Goal: Task Accomplishment & Management: Use online tool/utility

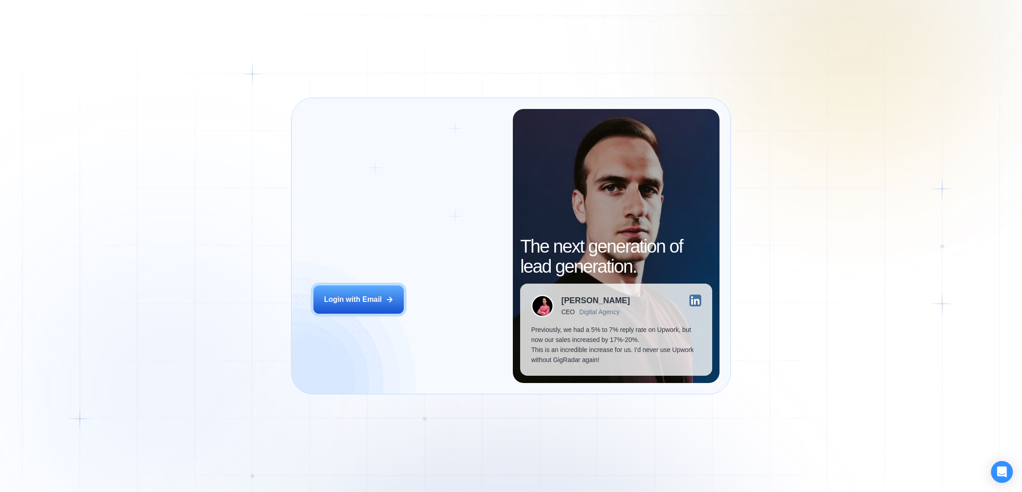
click at [382, 285] on div "Login ‍ Welcome to GigRadar. AI Business Manager for Agencies Login with Email" at bounding box center [407, 246] width 210 height 274
click at [382, 287] on button "Login with Email" at bounding box center [358, 299] width 90 height 28
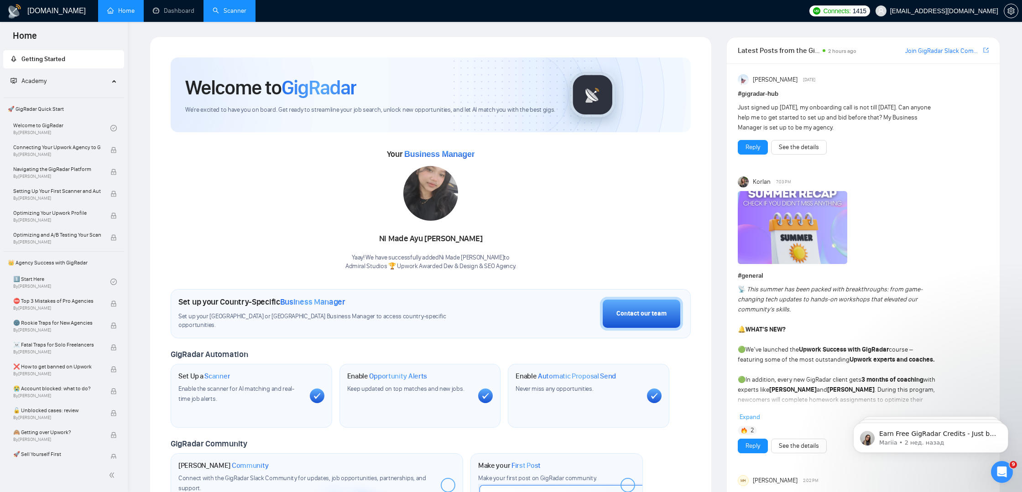
click at [221, 12] on link "Scanner" at bounding box center [230, 11] width 34 height 8
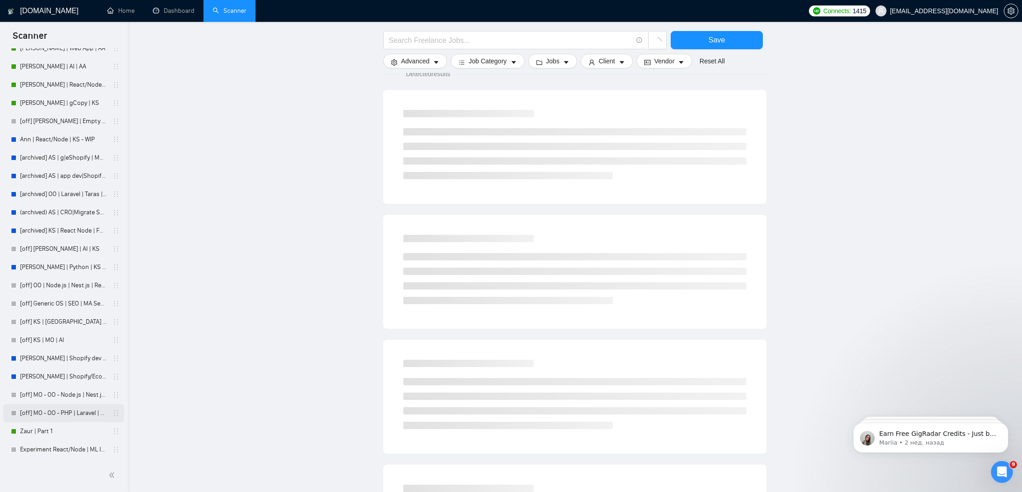
scroll to position [88, 0]
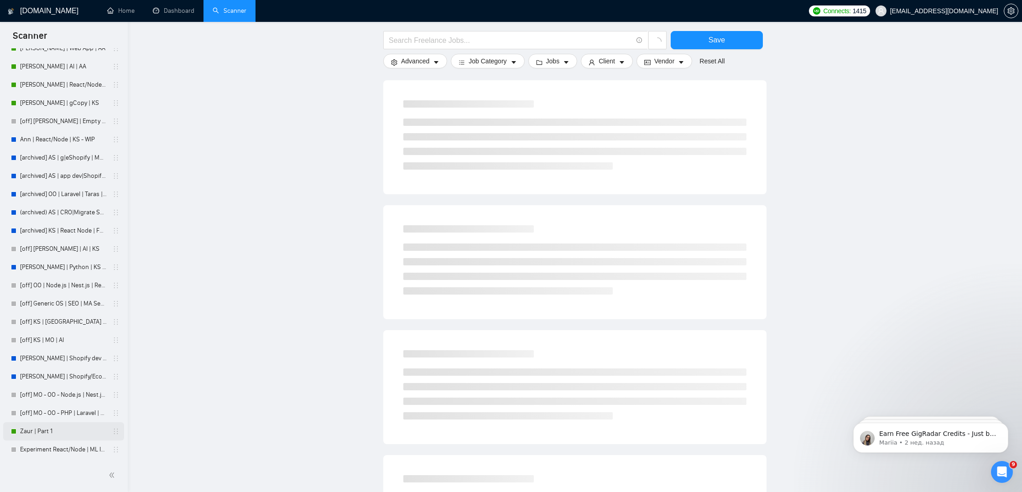
click at [67, 435] on link "Zaur | Part 1" at bounding box center [63, 431] width 87 height 18
